Goal: Task Accomplishment & Management: Complete application form

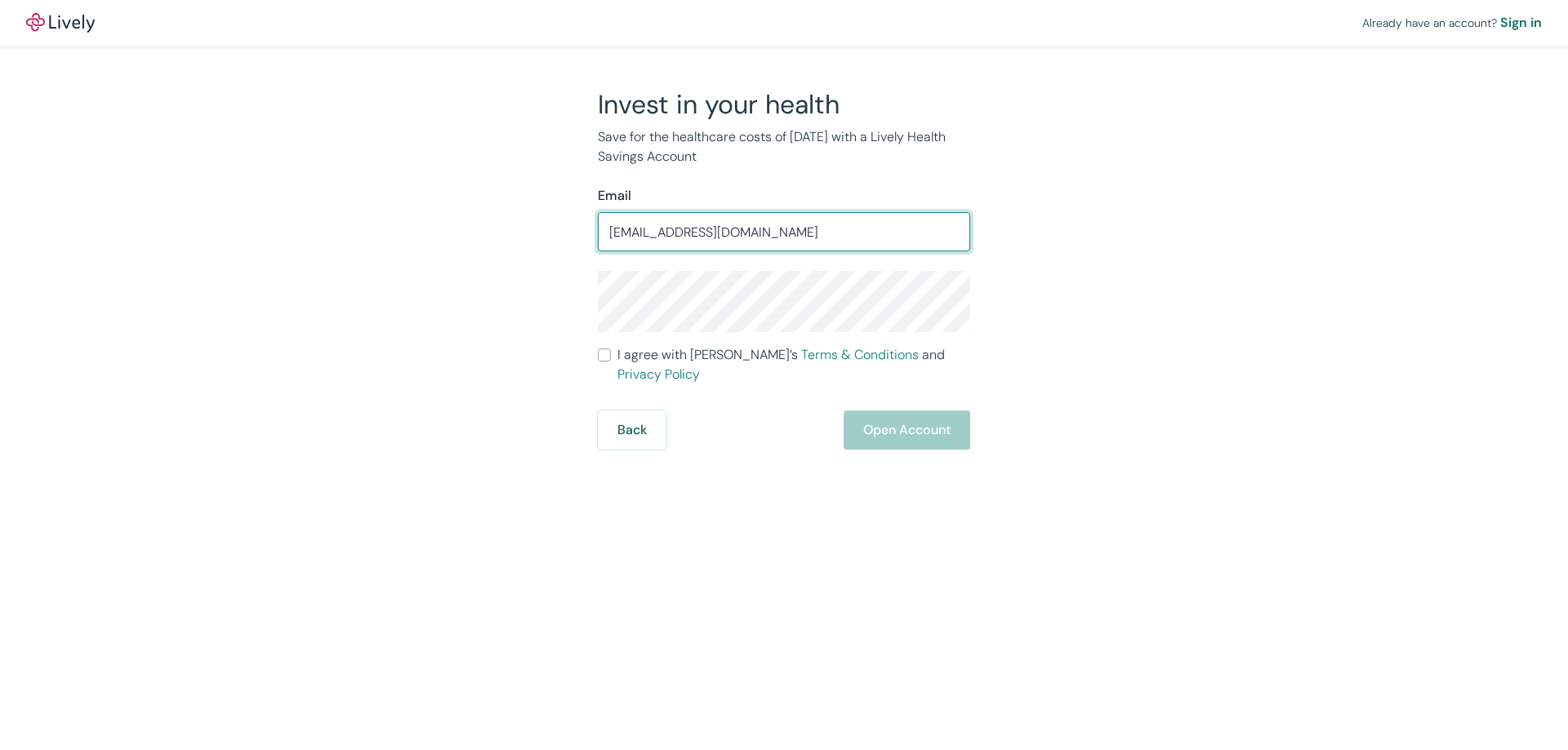
type input "[EMAIL_ADDRESS][DOMAIN_NAME]"
click at [530, 318] on div "Invest in your health Save for the healthcare costs of [DATE] with a Lively Hea…" at bounding box center [775, 269] width 784 height 362
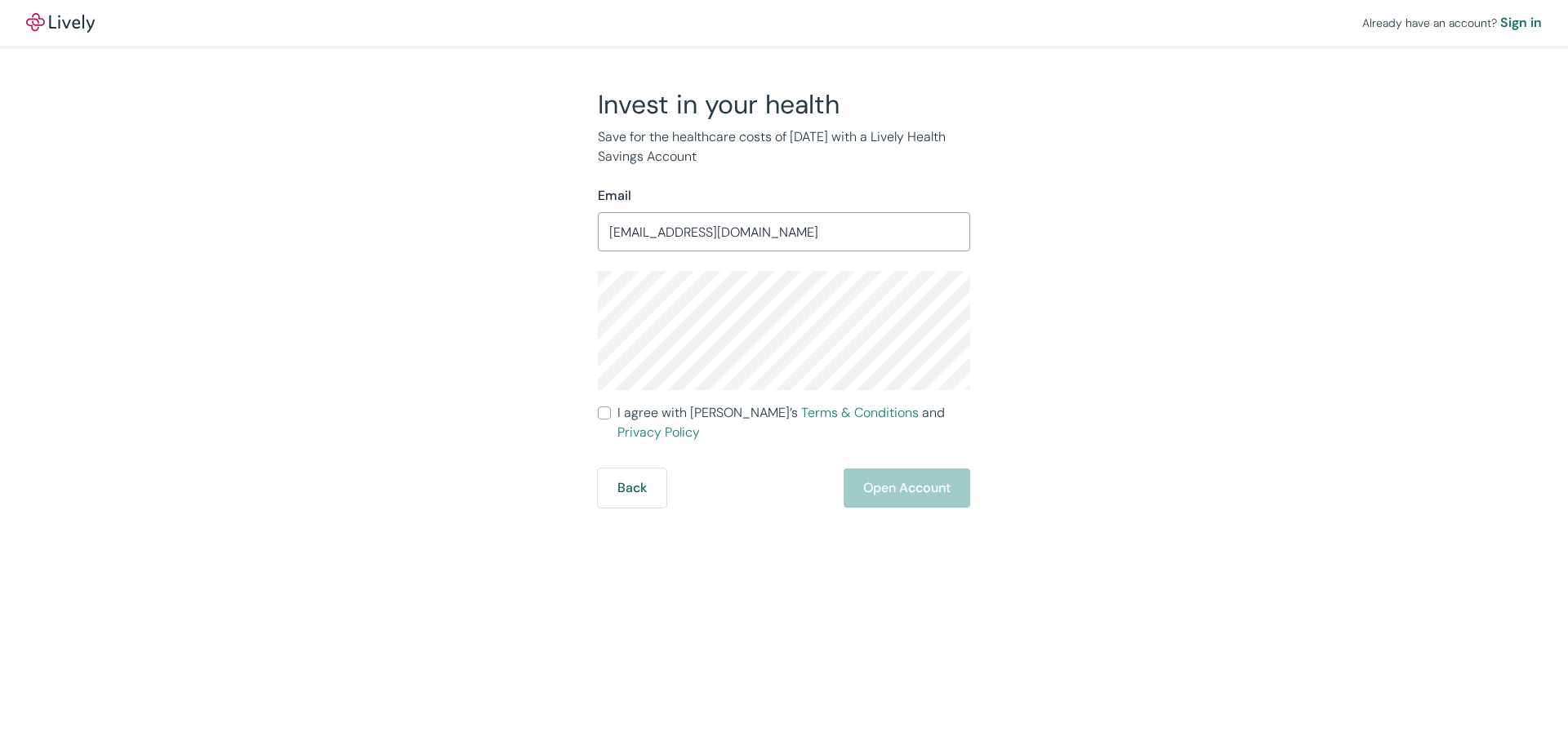
click at [604, 592] on div "Already have an account? Sign in Invest in your health Save for the healthcare …" at bounding box center [784, 375] width 1568 height 750
click at [527, 504] on div "Already have an account? Sign in Invest in your health Save for the healthcare …" at bounding box center [784, 375] width 1568 height 750
click at [473, 429] on div "Invest in your health Save for the healthcare costs of [DATE] with a Lively Hea…" at bounding box center [775, 298] width 784 height 420
click at [606, 414] on input "I agree with Lively’s Terms & Conditions and Privacy Policy" at bounding box center [604, 412] width 13 height 13
checkbox input "true"
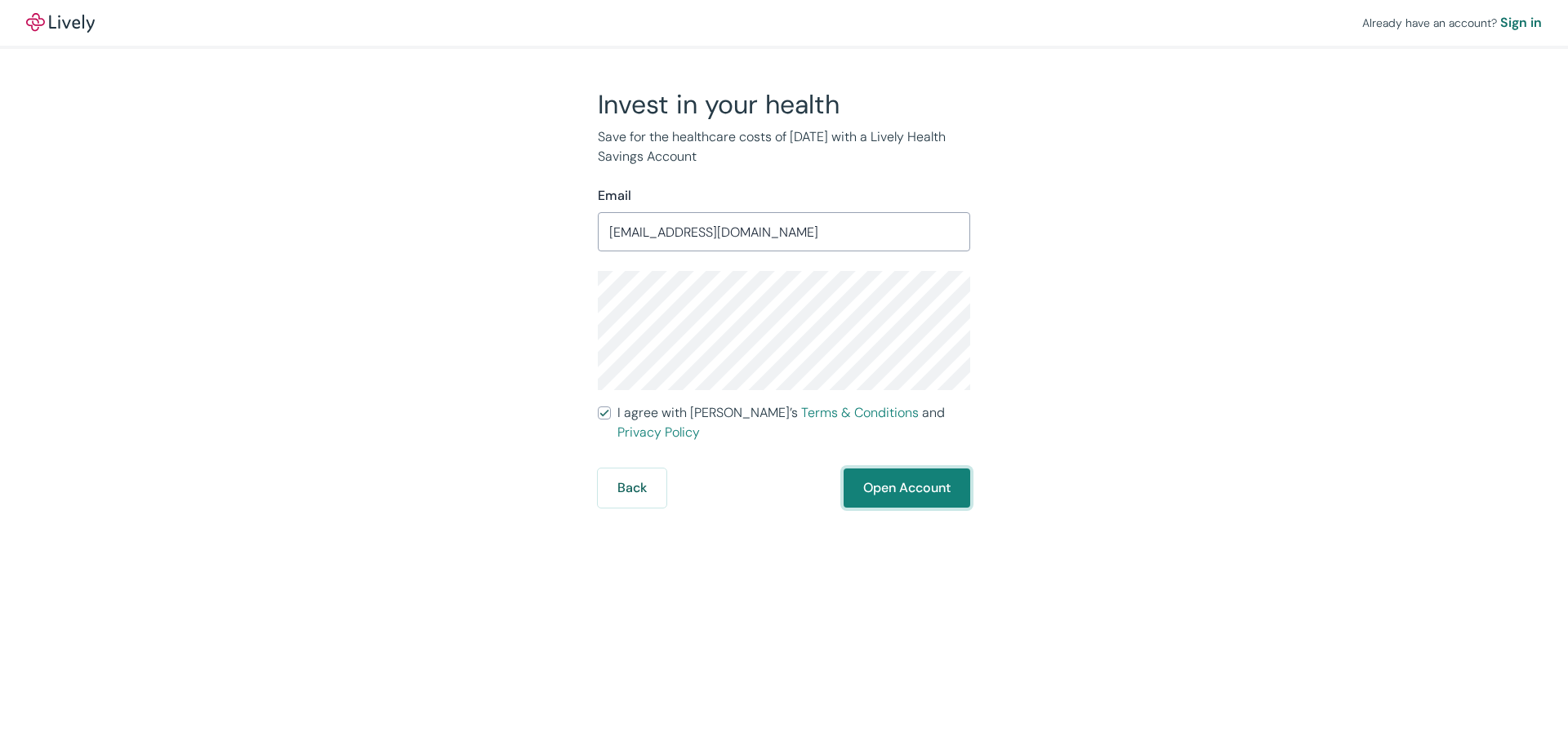
click at [904, 469] on button "Open Account" at bounding box center [907, 488] width 127 height 39
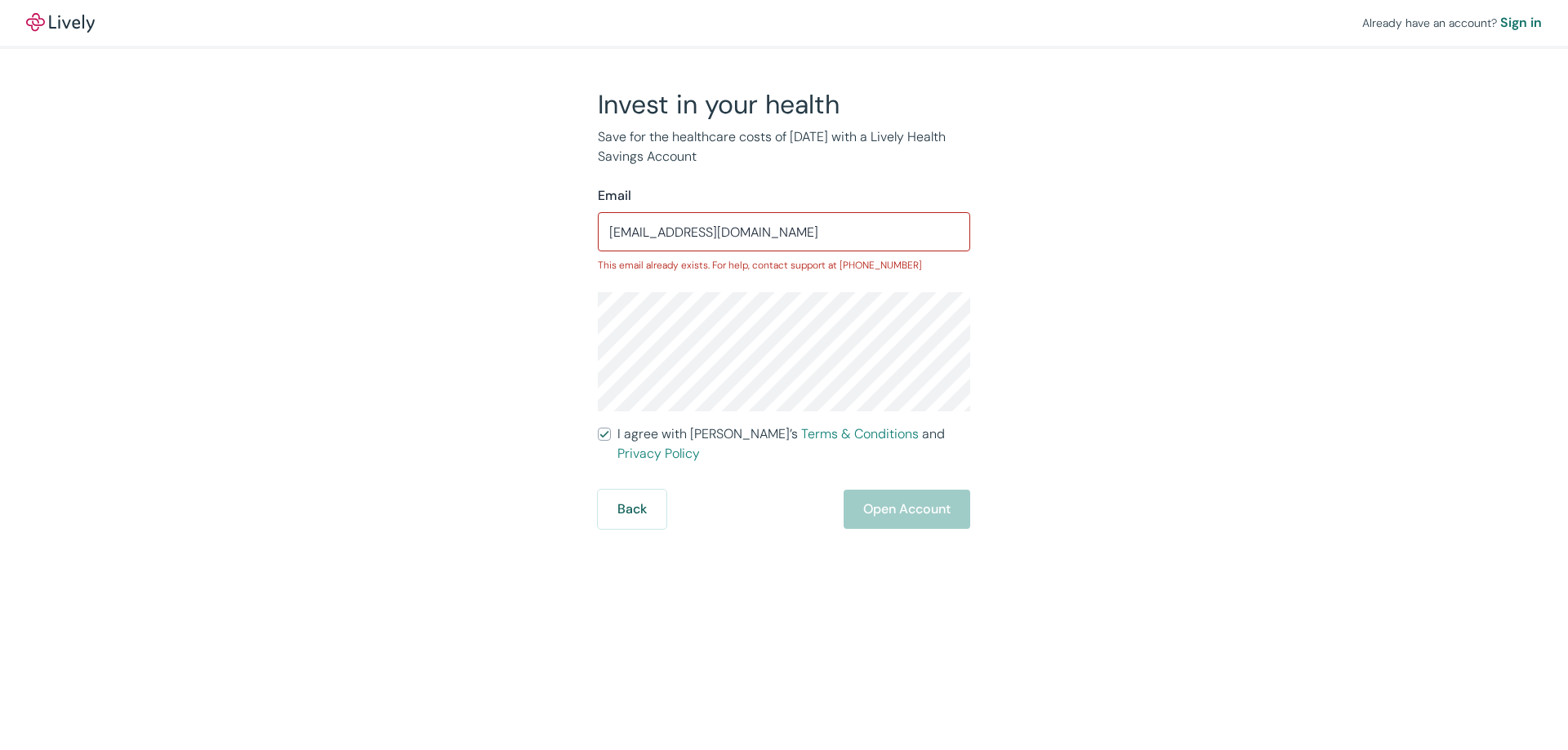
click at [570, 338] on div "Invest in your health Save for the healthcare costs of [DATE] with a Lively Hea…" at bounding box center [775, 309] width 784 height 441
